Goal: Information Seeking & Learning: Learn about a topic

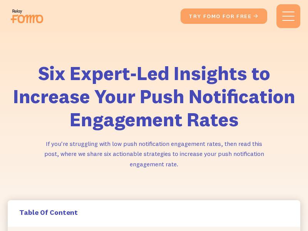
scroll to position [872, 0]
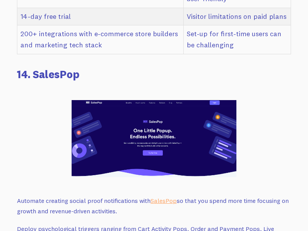
scroll to position [7382, 0]
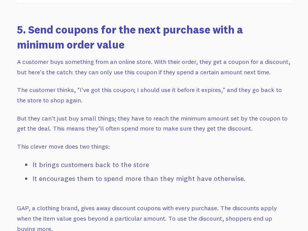
scroll to position [3536, 0]
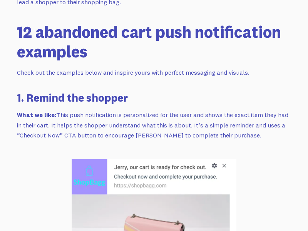
scroll to position [2857, 0]
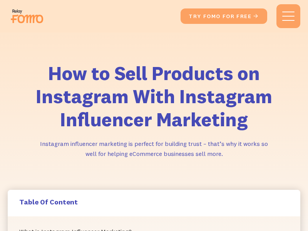
scroll to position [1510, 0]
